Goal: Use online tool/utility: Utilize a website feature to perform a specific function

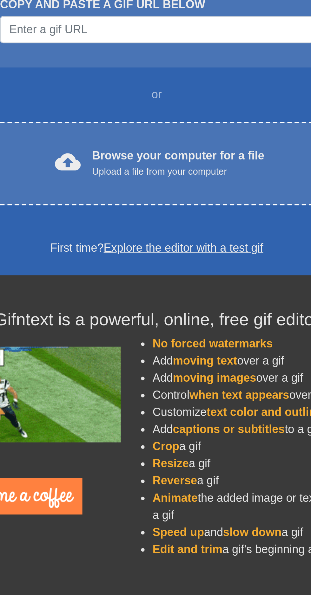
click at [118, 160] on div "cloud_upload" at bounding box center [111, 156] width 14 height 14
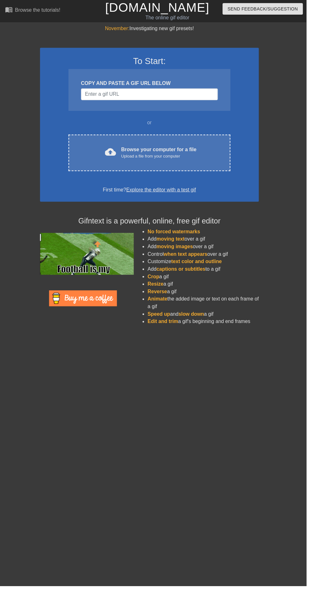
click at [107, 158] on div "cloud_upload" at bounding box center [111, 156] width 14 height 14
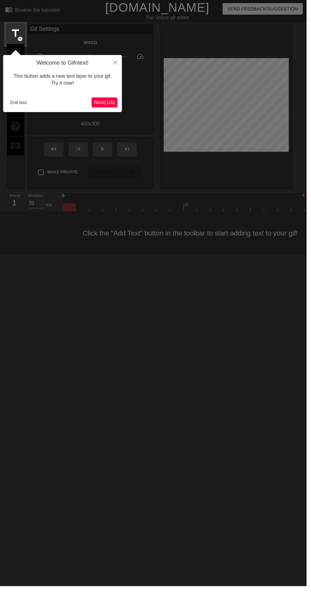
click at [113, 104] on span "Next ( 1 / 6 )" at bounding box center [105, 103] width 21 height 5
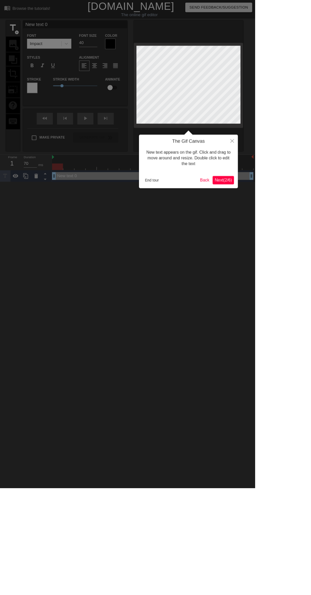
click at [108, 107] on div at bounding box center [155, 362] width 311 height 725
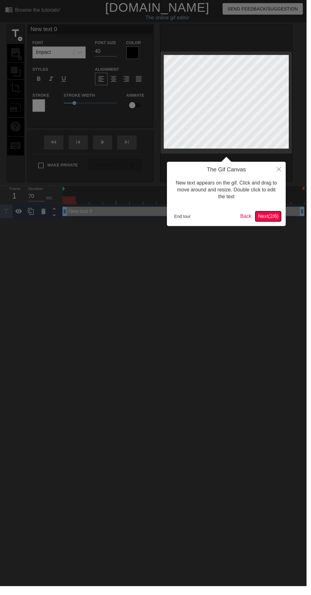
click at [272, 222] on span "Next ( 2 / 6 )" at bounding box center [271, 219] width 21 height 5
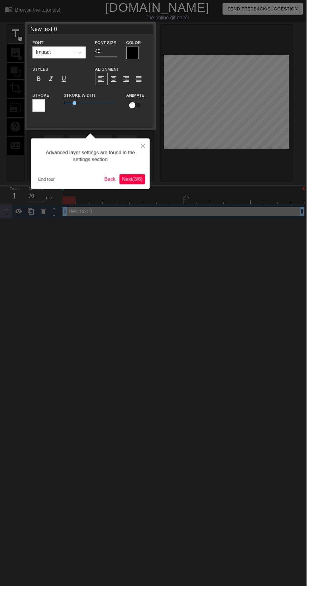
click at [272, 220] on div at bounding box center [155, 302] width 311 height 604
click at [134, 181] on span "Next ( 3 / 6 )" at bounding box center [134, 181] width 21 height 5
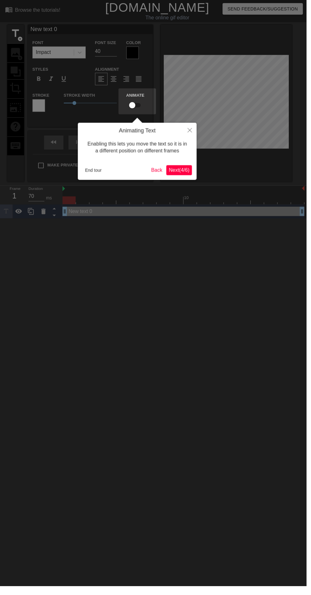
click at [193, 179] on div "Animating Text Enabling this lets you move the text so it is in a different pos…" at bounding box center [139, 154] width 120 height 58
click at [184, 170] on span "Next ( 4 / 6 )" at bounding box center [181, 172] width 21 height 5
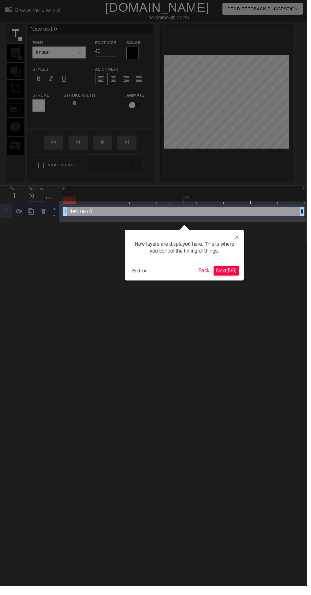
click at [231, 272] on span "Next ( 5 / 6 )" at bounding box center [229, 274] width 21 height 5
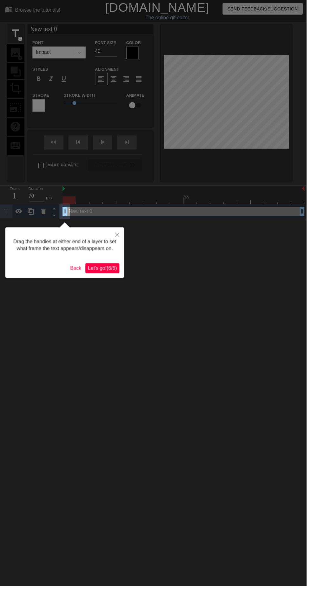
click at [101, 270] on span "Let's go! ( 6 / 6 )" at bounding box center [103, 271] width 29 height 5
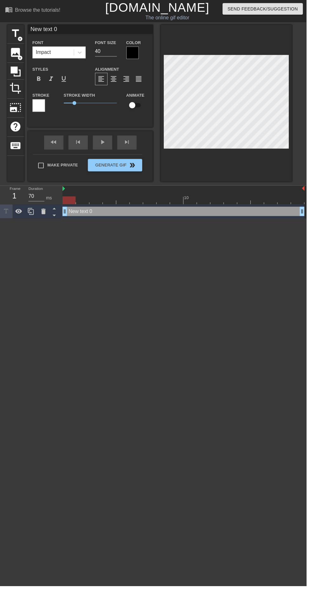
click at [39, 80] on span "format_bold" at bounding box center [39, 80] width 8 height 8
click at [104, 143] on div "fast_rewind skip_previous play_arrow skip_next" at bounding box center [91, 145] width 103 height 24
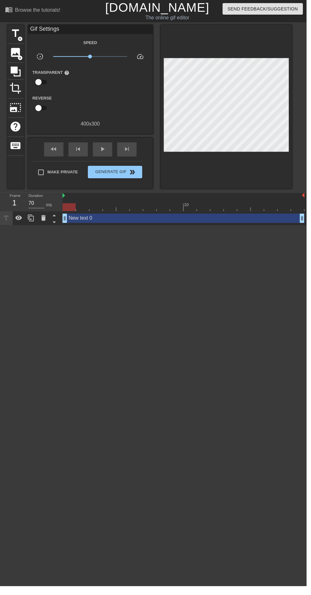
click at [104, 151] on span "play_arrow" at bounding box center [104, 151] width 8 height 8
type input "70"
click at [109, 151] on div "pause" at bounding box center [104, 151] width 20 height 14
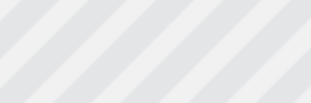
scroll to position [0, 1]
type textarea "New text"
type input "New text"
type textarea "New text"
type input "New text"
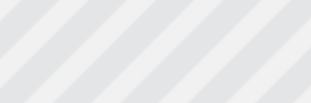
type textarea "New tex"
type input "New tex"
type textarea "New te"
type input "New te"
type textarea "New t"
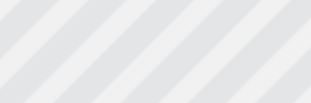
type input "New t"
type textarea "New"
type input "New"
type textarea "New"
type input "New"
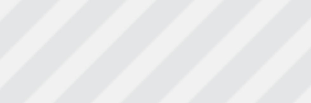
scroll to position [0, 0]
type textarea "Ne"
type input "Ne"
type textarea "N"
type input "N"
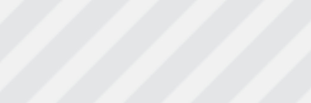
type textarea "F"
type input "F"
type textarea "FU"
type input "FU"
type textarea "FUR"
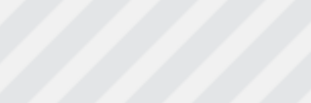
type input "FUR"
type textarea "FURS"
type input "FURS"
type textarea "FUR"
type input "FUR"
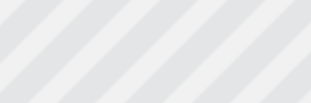
type textarea "FU"
type input "FU"
type textarea "F"
type input "F"
type textarea "F"
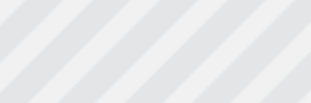
type input "F"
type textarea "FR"
type input "FR"
type textarea "FRU"
type input "FRU"
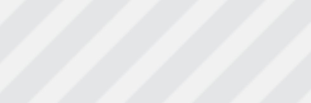
type textarea "FRUS"
type input "FRUS"
type textarea "FRUST"
type input "FRUST"
type textarea "FRUSTA"
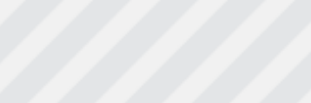
type input "FRUSTA"
type textarea "FRUSTAS"
type input "FRUSTAS"
type textarea "FRUSTASI"
type input "FRUSTASI"
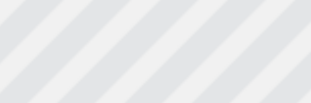
scroll to position [0, 1]
type textarea "FRUSTASI!"
type input "FRUSTASI!"
type textarea "FRUSTASI!!"
type input "FRUSTASI!!"
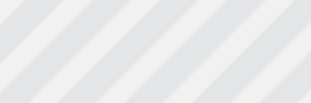
type textarea "FRUSTASI!!!"
type input "FRUSTASI!!!"
type textarea "FRUSTASI!!!!"
type input "FRUSTASI!!!!"
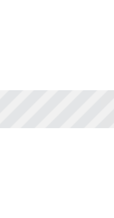
scroll to position [0, 0]
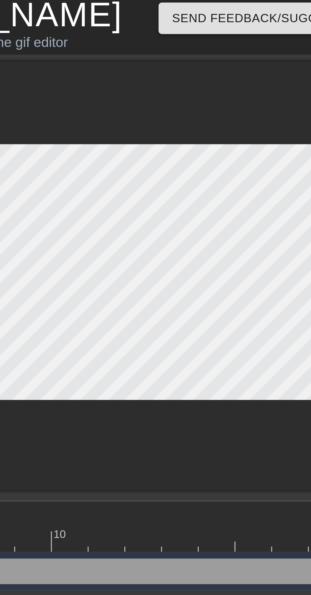
click at [232, 170] on div at bounding box center [229, 104] width 133 height 159
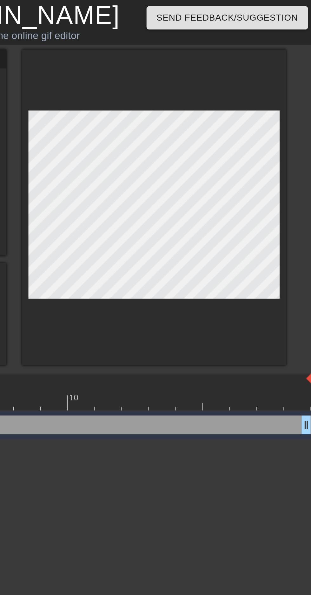
click at [240, 180] on div at bounding box center [229, 104] width 133 height 159
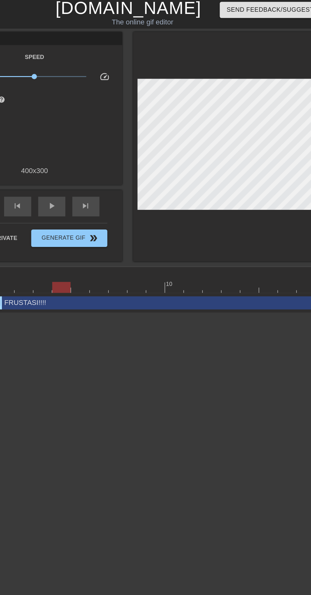
click at [111, 148] on div "play_arrow" at bounding box center [104, 151] width 20 height 14
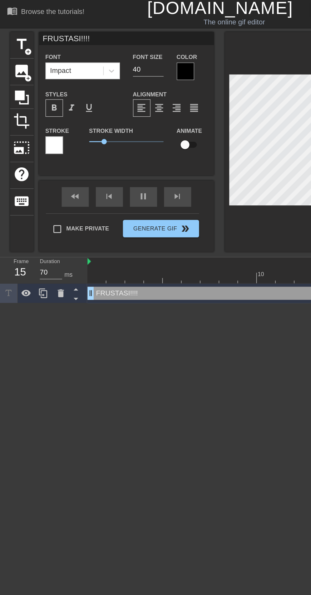
click at [136, 55] on div at bounding box center [134, 53] width 13 height 13
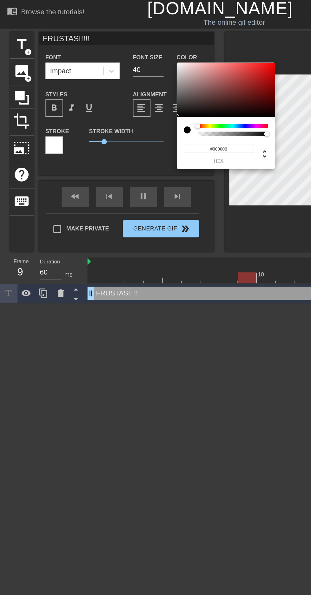
type input "70"
type input "#794E4E"
type input "60"
type input "#947272"
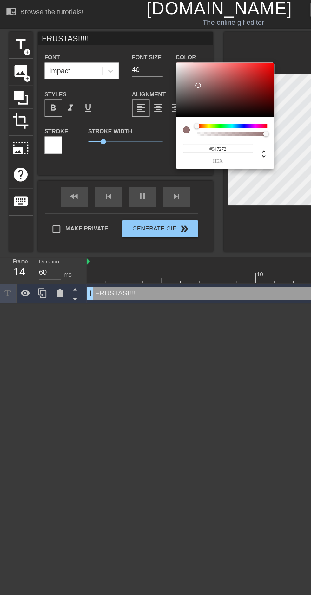
type input "70"
type input "#9F7575"
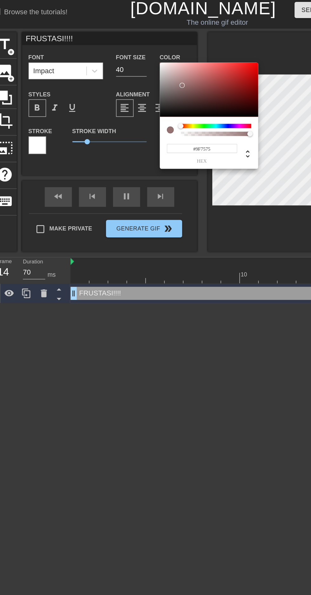
type input "60"
type input "#B68282"
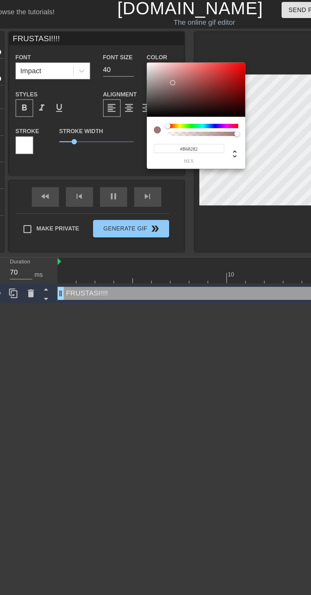
type input "60"
type input "#B57E7E"
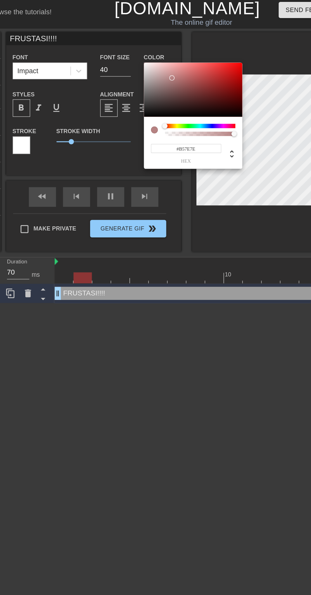
type input "60"
type input "#AC7878"
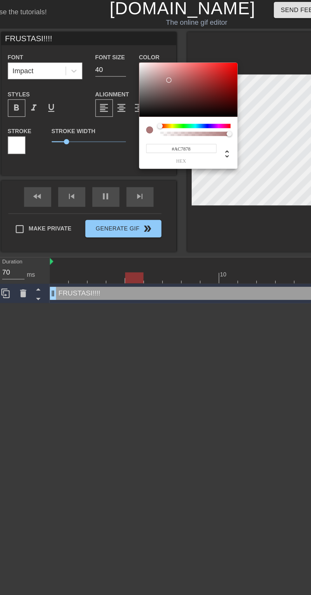
type input "60"
type input "#B17C7C"
type input "70"
type input "#AA7777"
type input "60"
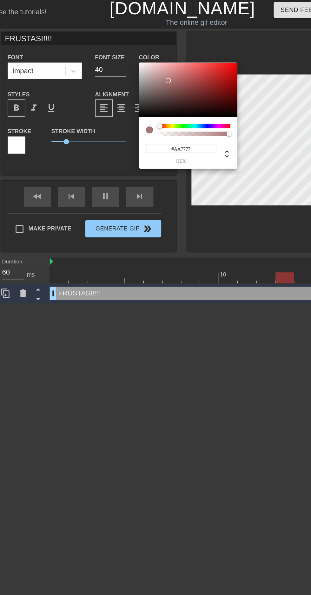
type input "#D8B8B8"
type input "60"
click at [138, 53] on div at bounding box center [139, 53] width 4 height 4
type input "#DAB9B9"
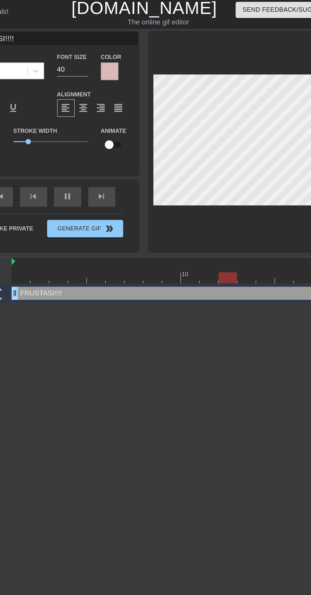
click at [134, 53] on div at bounding box center [134, 53] width 13 height 13
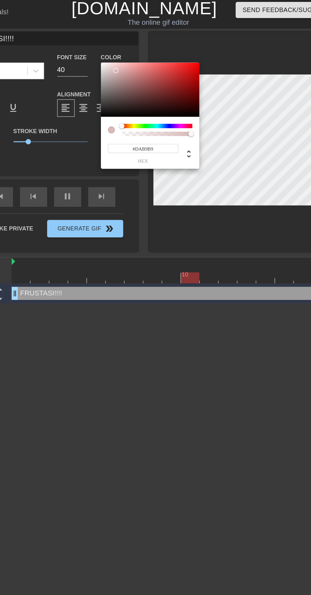
type input "70"
type input "#C1A7A7"
type input "60"
type input "#CBB3B3"
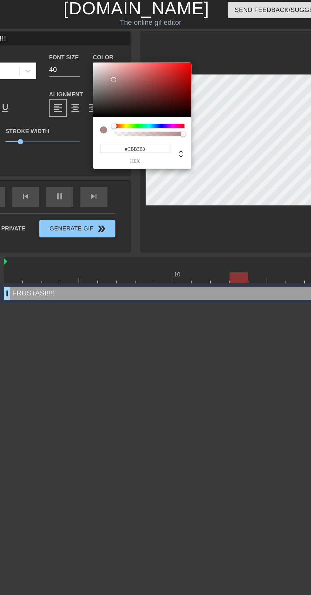
type input "70"
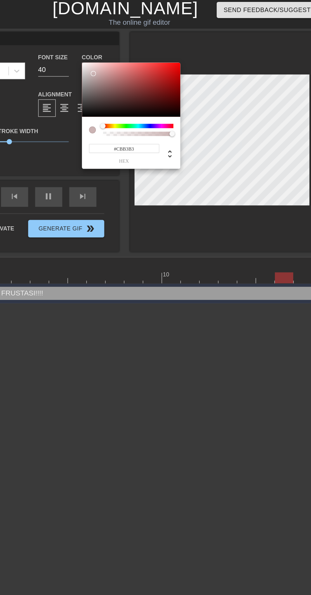
type input "#E6C6C6"
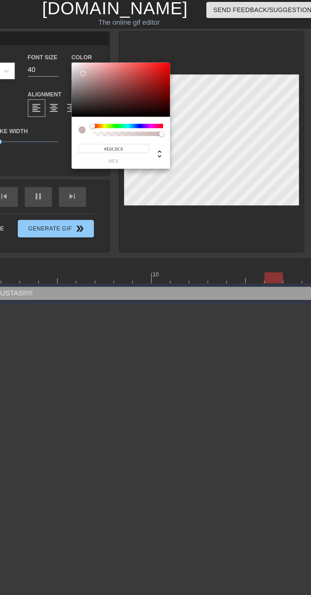
type input "70"
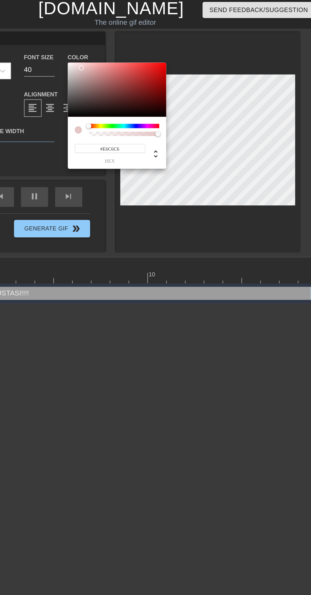
type input "#F6D1D1"
type input "60"
type input "#FFD0D0"
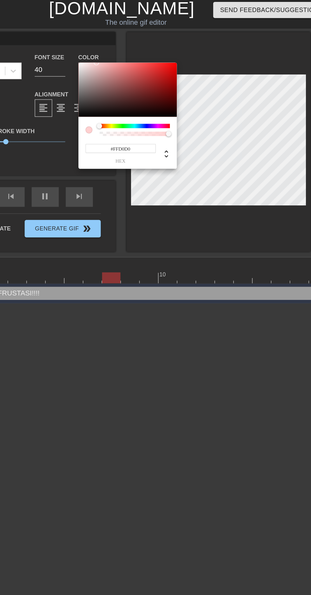
type input "70"
type input "#E2D0D0"
click at [133, 52] on div at bounding box center [134, 52] width 4 height 4
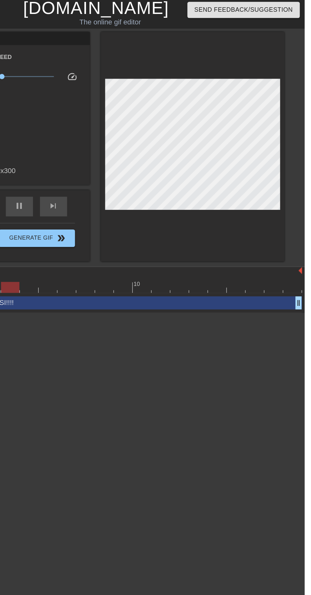
type input "70"
click at [124, 176] on span "Generate Gif double_arrow" at bounding box center [117, 175] width 50 height 8
